Goal: Transaction & Acquisition: Subscribe to service/newsletter

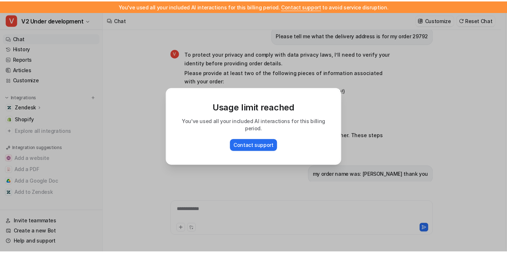
scroll to position [976, 0]
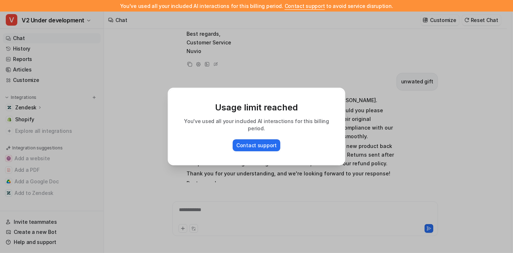
click at [125, 153] on div "Usage limit reached You've used all your included AI interactions for this bill…" at bounding box center [256, 126] width 513 height 253
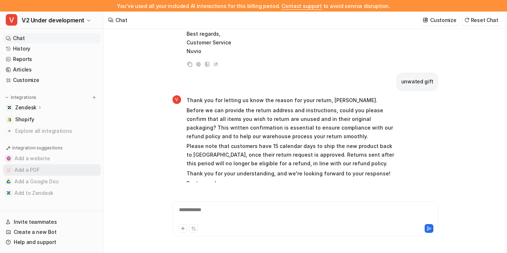
scroll to position [0, 0]
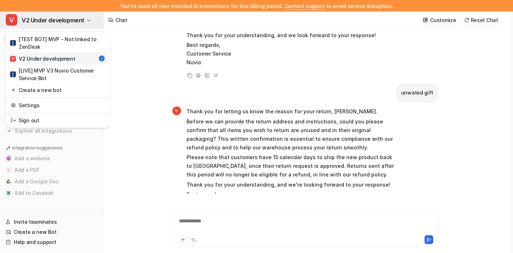
click at [38, 23] on span "V2 Under development" at bounding box center [53, 20] width 63 height 10
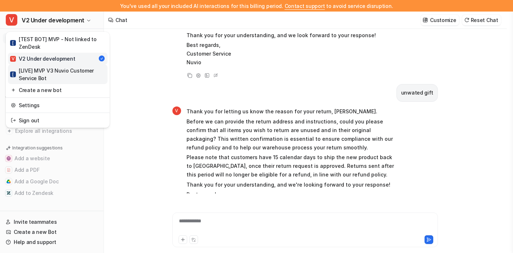
click at [58, 77] on div "[ [LIVE] MVP V3 Nuvio Customer Service Bot" at bounding box center [57, 74] width 95 height 15
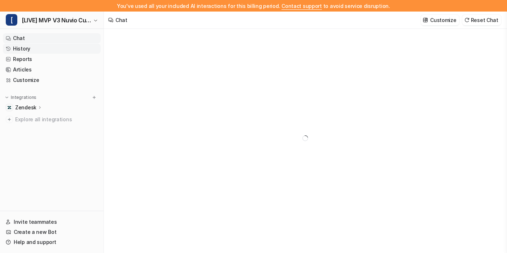
type textarea "**********"
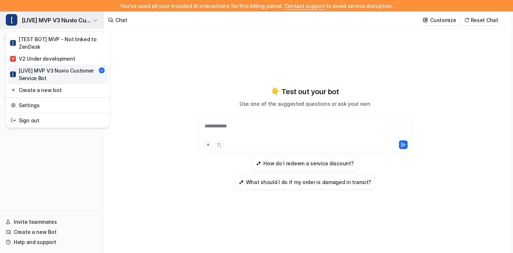
click at [22, 19] on span "[LIVE] MVP V3 Nuvio Customer Service Bot" at bounding box center [57, 20] width 70 height 10
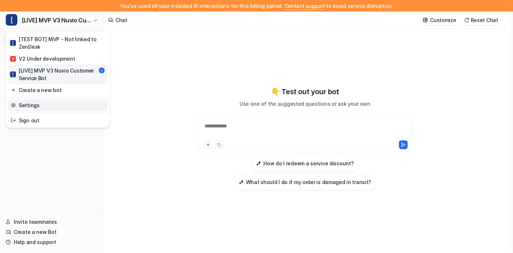
click at [51, 100] on link "Settings" at bounding box center [58, 105] width 100 height 12
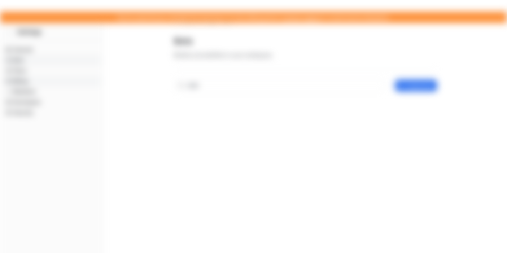
click at [38, 70] on ul "General Bots Plans Billing Members Developers Security" at bounding box center [52, 81] width 98 height 73
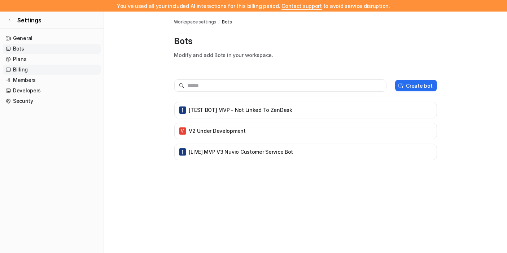
click at [28, 74] on link "Billing" at bounding box center [52, 70] width 98 height 10
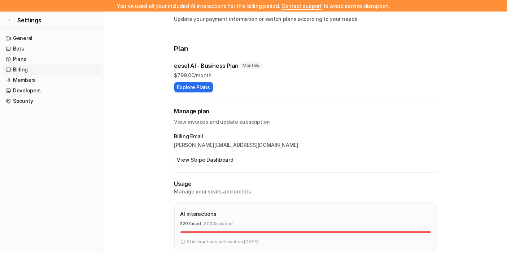
scroll to position [31, 0]
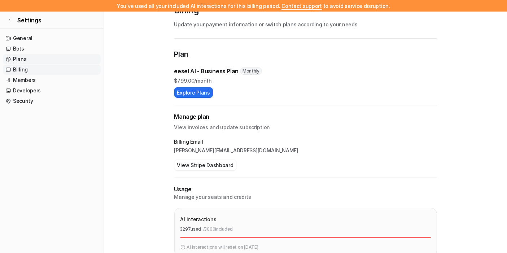
click at [73, 55] on link "Plans" at bounding box center [52, 59] width 98 height 10
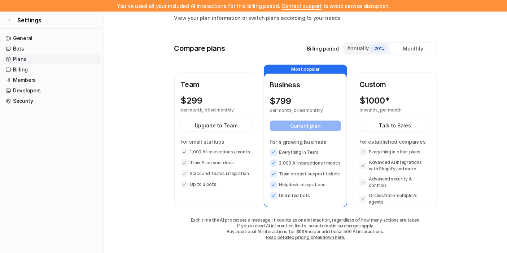
scroll to position [38, 0]
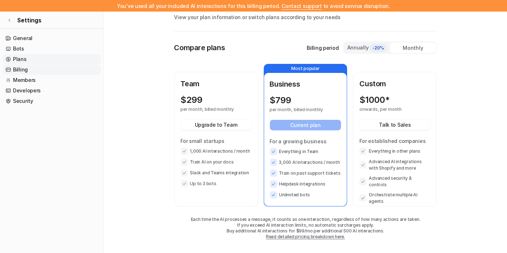
click at [36, 71] on link "Billing" at bounding box center [52, 70] width 98 height 10
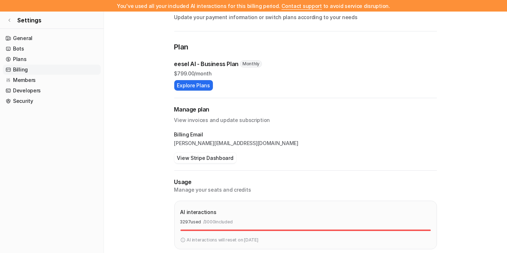
scroll to position [48, 0]
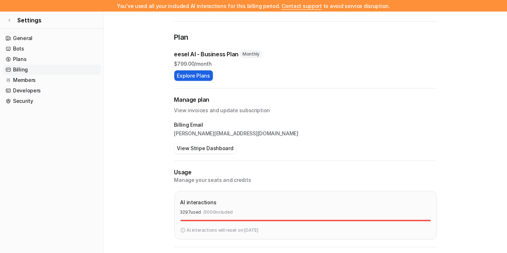
click at [205, 75] on button "Explore Plans" at bounding box center [193, 75] width 39 height 10
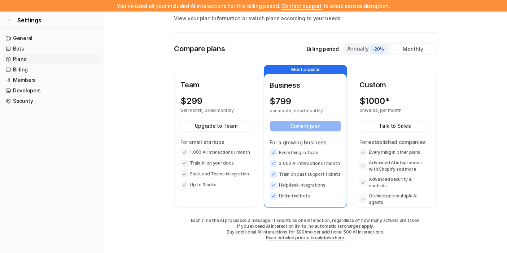
scroll to position [38, 0]
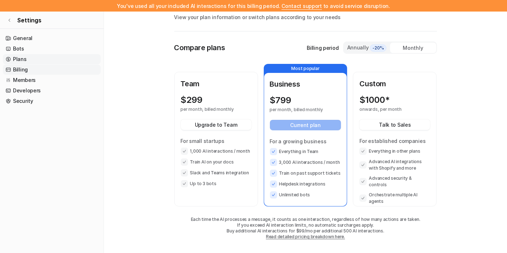
click at [41, 72] on link "Billing" at bounding box center [52, 70] width 98 height 10
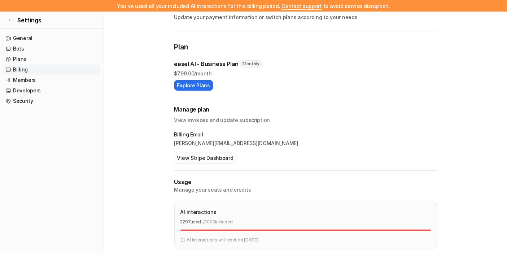
click at [216, 159] on button "View Stripe Dashboard" at bounding box center [205, 158] width 62 height 10
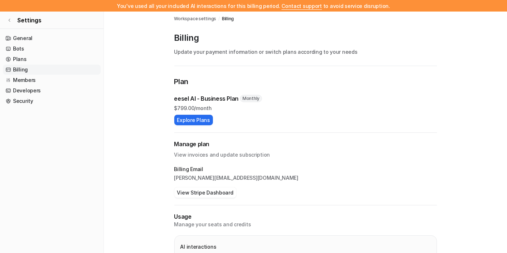
scroll to position [2, 0]
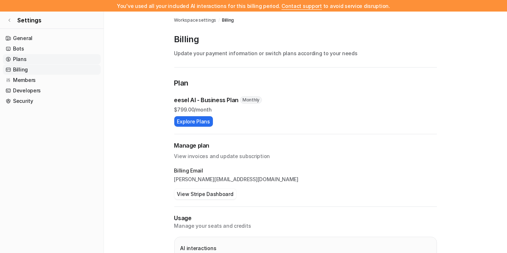
click at [19, 61] on link "Plans" at bounding box center [52, 59] width 98 height 10
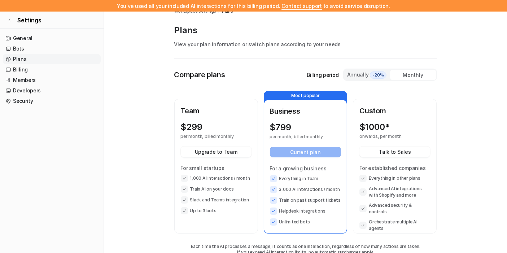
scroll to position [12, 0]
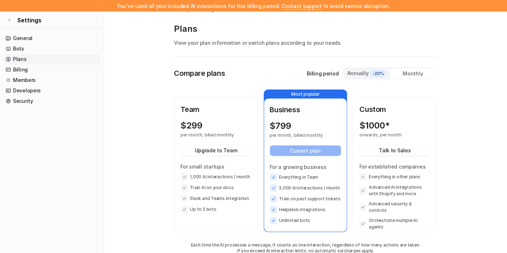
click at [406, 165] on p "For established companies" at bounding box center [395, 167] width 71 height 8
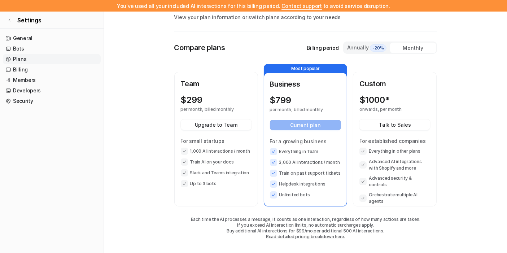
click at [309, 238] on link "Read detailed pricing breakdown here." at bounding box center [305, 236] width 79 height 5
